Goal: Information Seeking & Learning: Learn about a topic

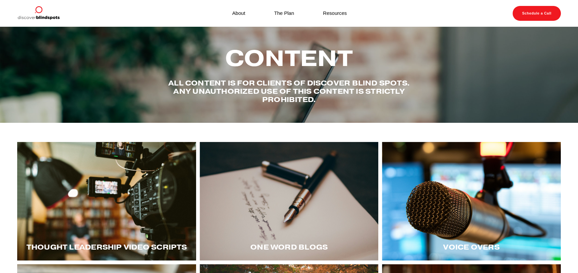
click at [84, 214] on div at bounding box center [106, 201] width 179 height 119
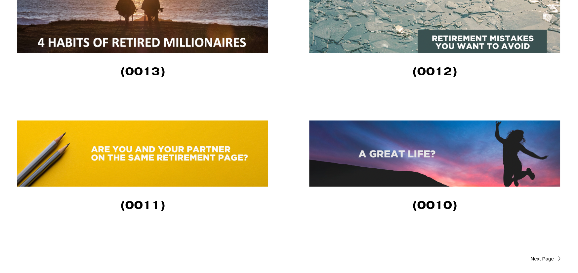
scroll to position [1389, 0]
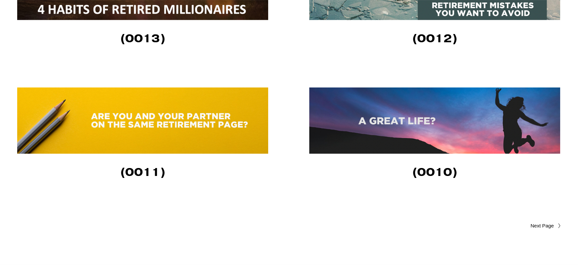
click at [418, 138] on img at bounding box center [434, 121] width 251 height 66
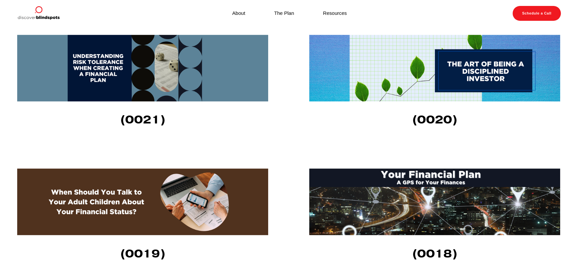
scroll to position [761, 0]
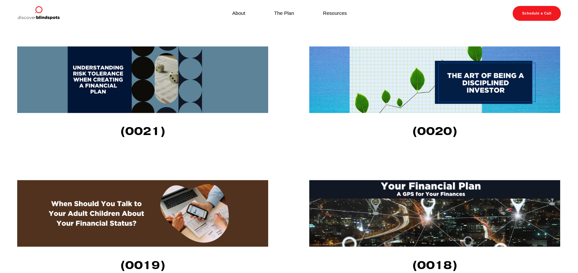
click at [471, 88] on img at bounding box center [434, 79] width 251 height 67
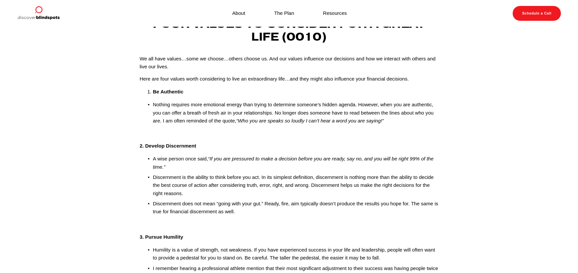
scroll to position [33, 0]
